Goal: Task Accomplishment & Management: Manage account settings

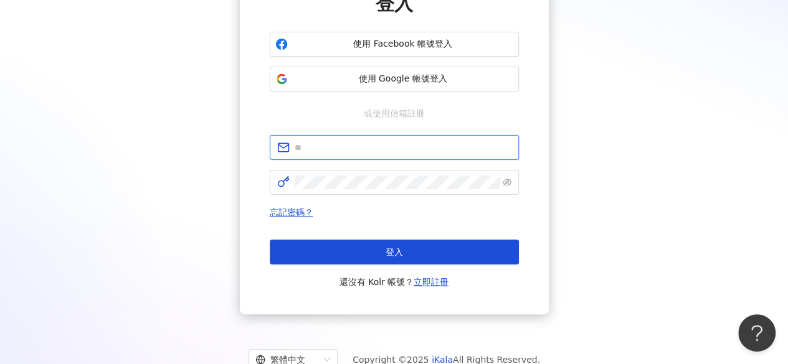
click at [381, 146] on input "text" at bounding box center [403, 148] width 217 height 14
type input "**********"
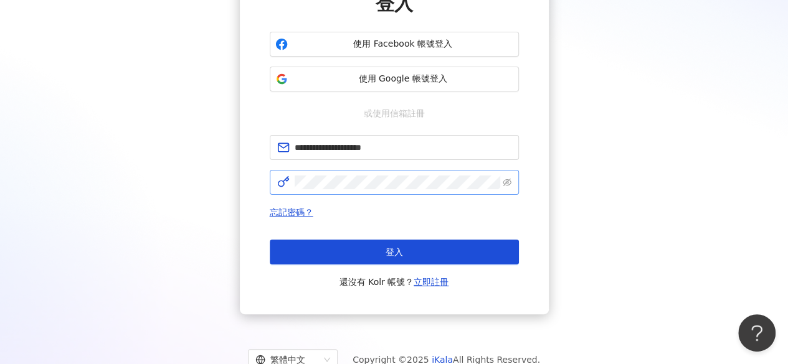
click at [331, 171] on span at bounding box center [394, 182] width 249 height 25
click button "登入" at bounding box center [394, 252] width 249 height 25
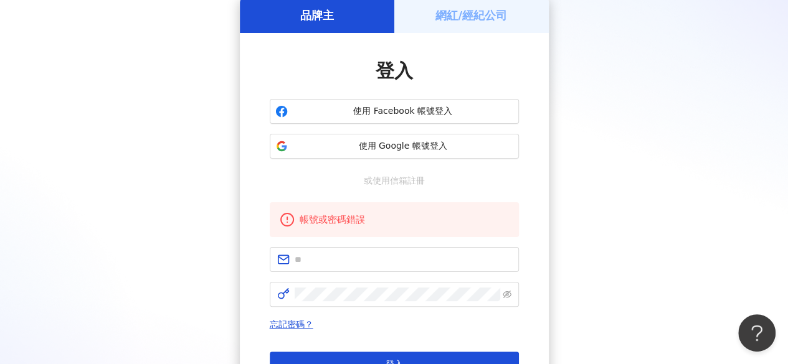
scroll to position [125, 0]
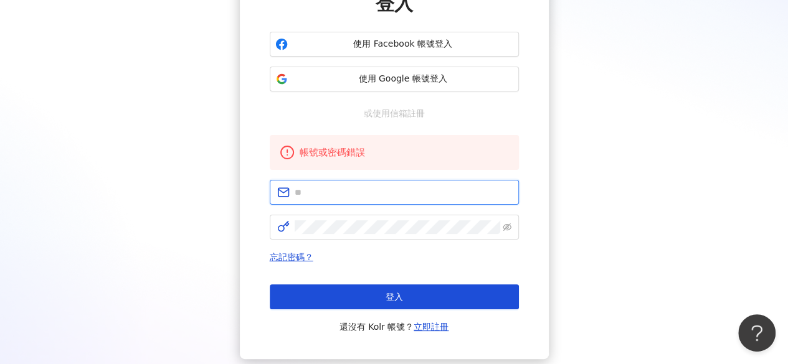
click at [412, 195] on input "text" at bounding box center [403, 193] width 217 height 14
type input "**********"
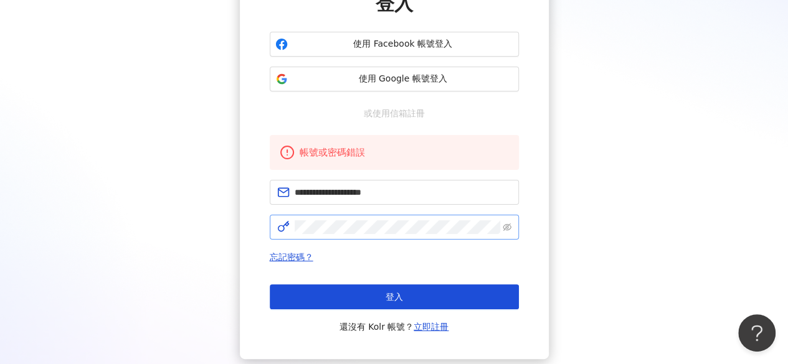
click at [424, 234] on span at bounding box center [394, 227] width 249 height 25
click button "登入" at bounding box center [394, 297] width 249 height 25
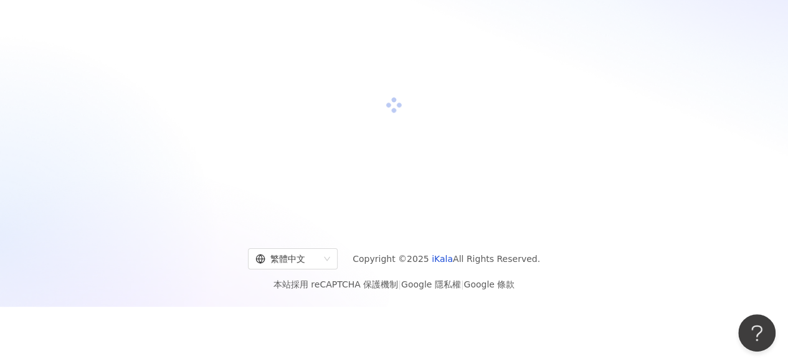
scroll to position [0, 0]
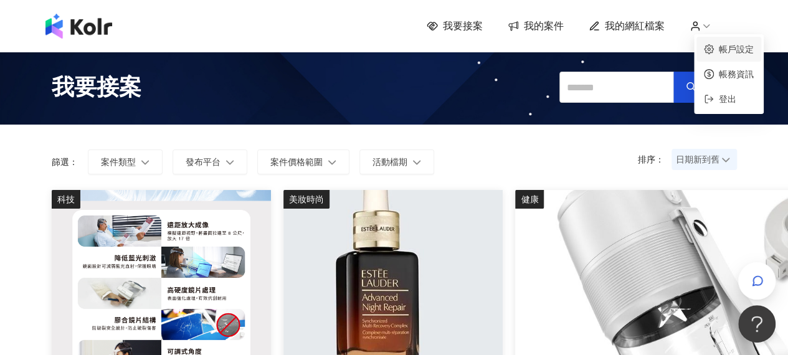
click at [721, 48] on link "帳戶設定" at bounding box center [736, 49] width 35 height 10
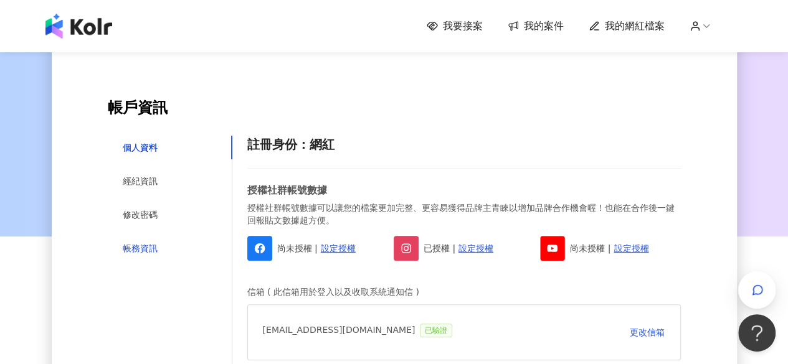
click at [153, 250] on div "帳務資訊" at bounding box center [140, 249] width 35 height 14
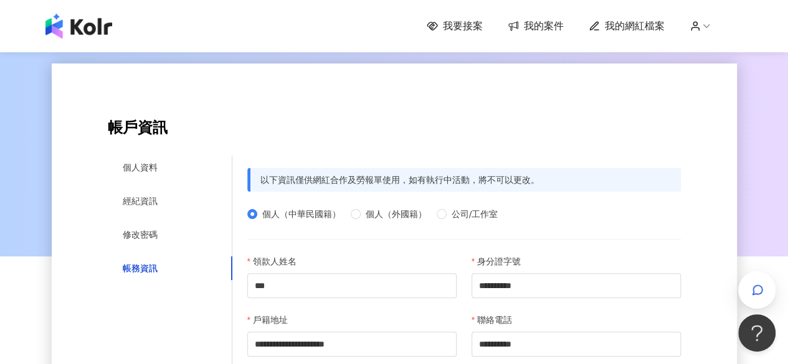
scroll to position [62, 0]
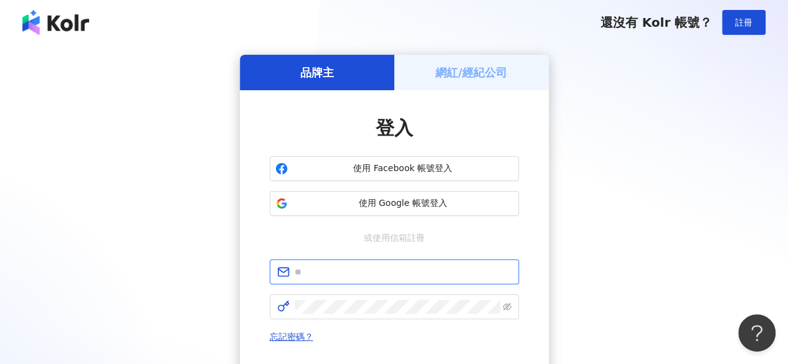
click at [373, 276] on input "text" at bounding box center [403, 272] width 217 height 14
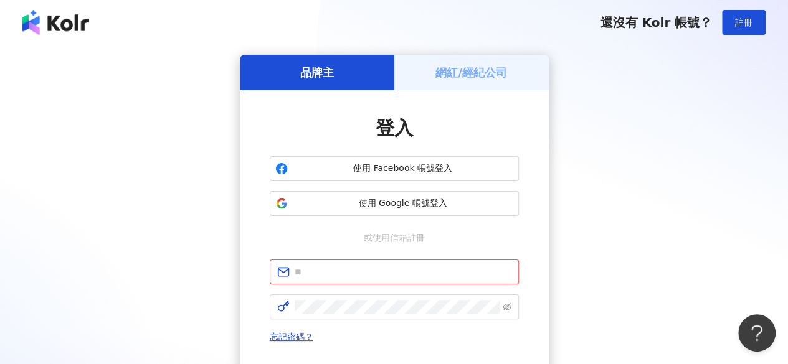
click at [460, 65] on h5 "網紅/經紀公司" at bounding box center [471, 73] width 72 height 16
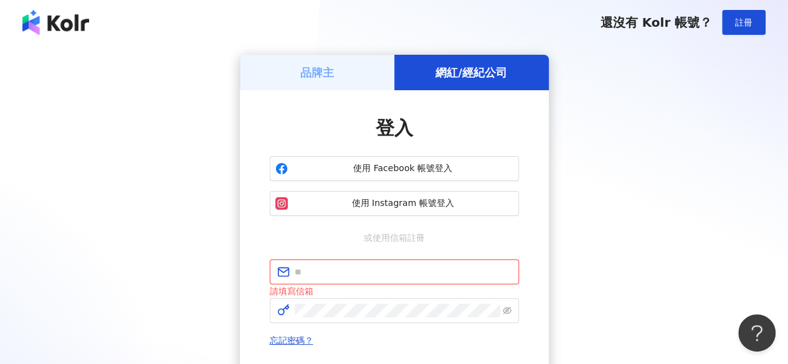
click at [405, 270] on input "text" at bounding box center [403, 272] width 217 height 14
type input "**********"
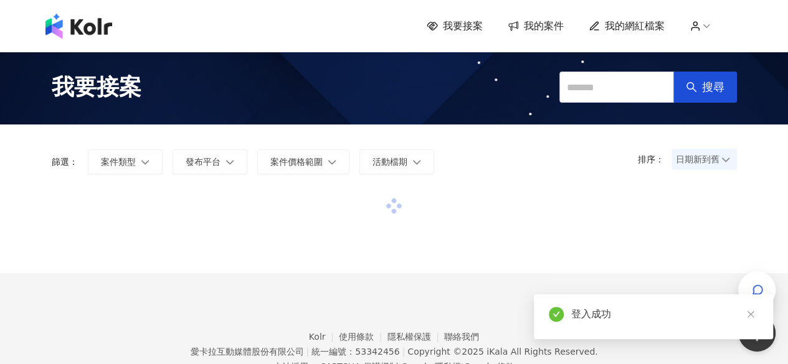
click at [701, 29] on icon at bounding box center [695, 26] width 11 height 11
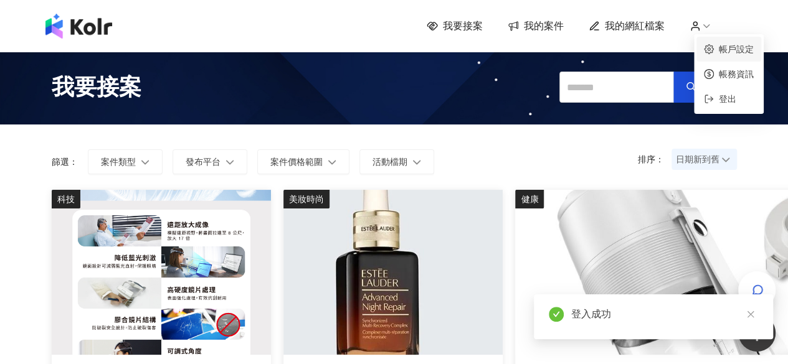
click at [719, 47] on link "帳戶設定" at bounding box center [736, 49] width 35 height 10
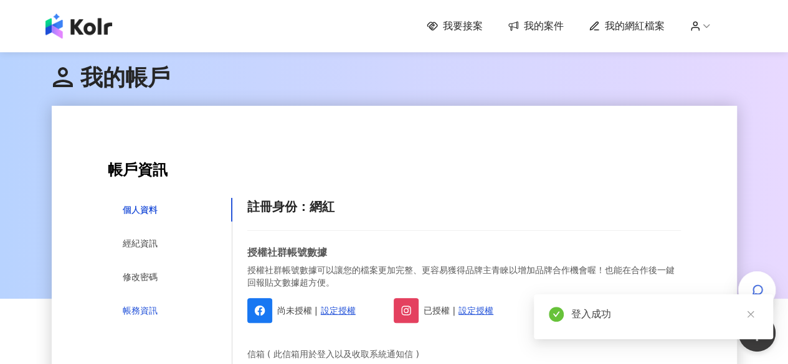
click at [148, 315] on div "帳務資訊" at bounding box center [140, 311] width 35 height 14
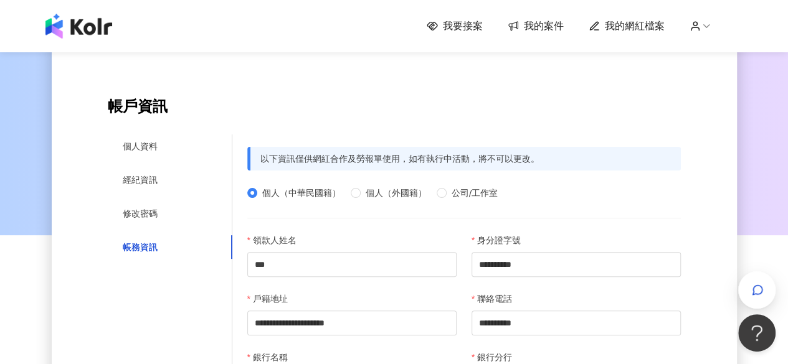
scroll to position [125, 0]
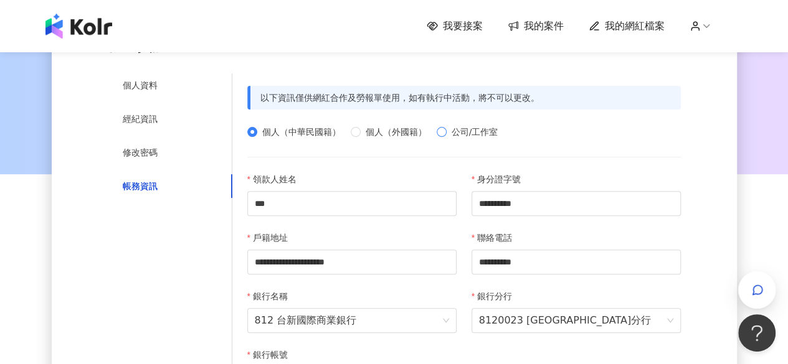
click at [475, 130] on span "公司/工作室" at bounding box center [475, 132] width 57 height 14
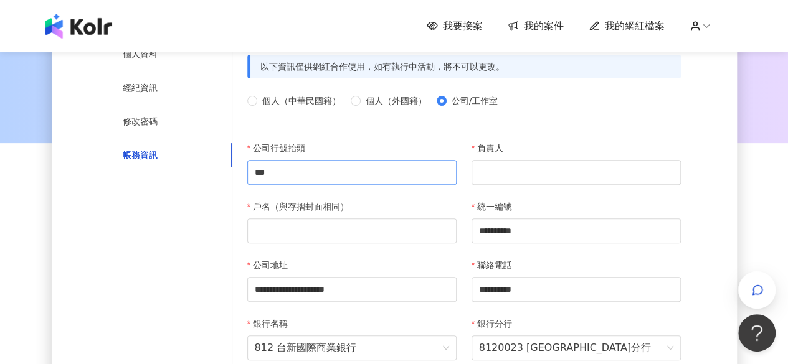
scroll to position [62, 0]
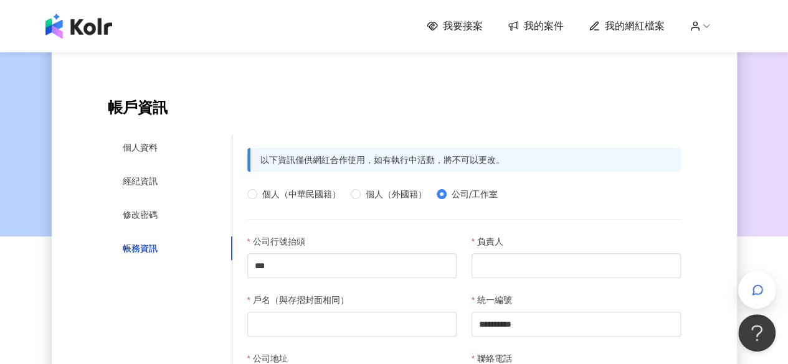
drag, startPoint x: 728, startPoint y: 92, endPoint x: 593, endPoint y: 88, distance: 134.6
click at [292, 189] on span "個人（中華民國籍）" at bounding box center [301, 195] width 88 height 14
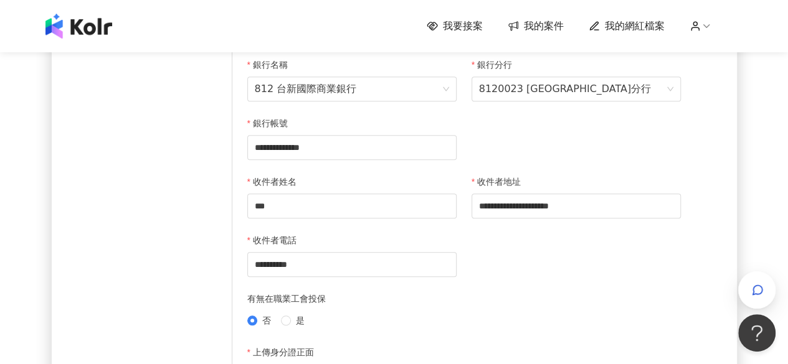
scroll to position [374, 0]
